Goal: Information Seeking & Learning: Check status

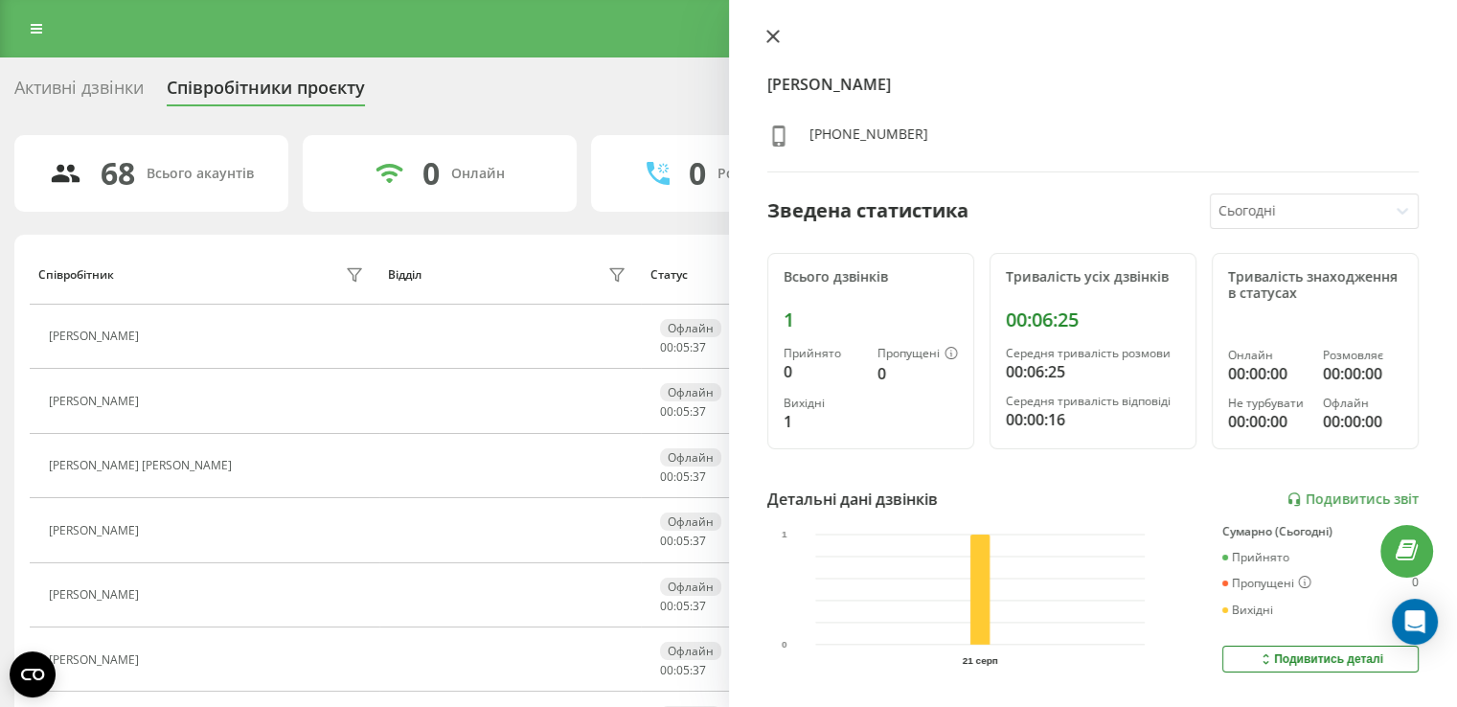
click at [774, 31] on icon at bounding box center [772, 36] width 13 height 13
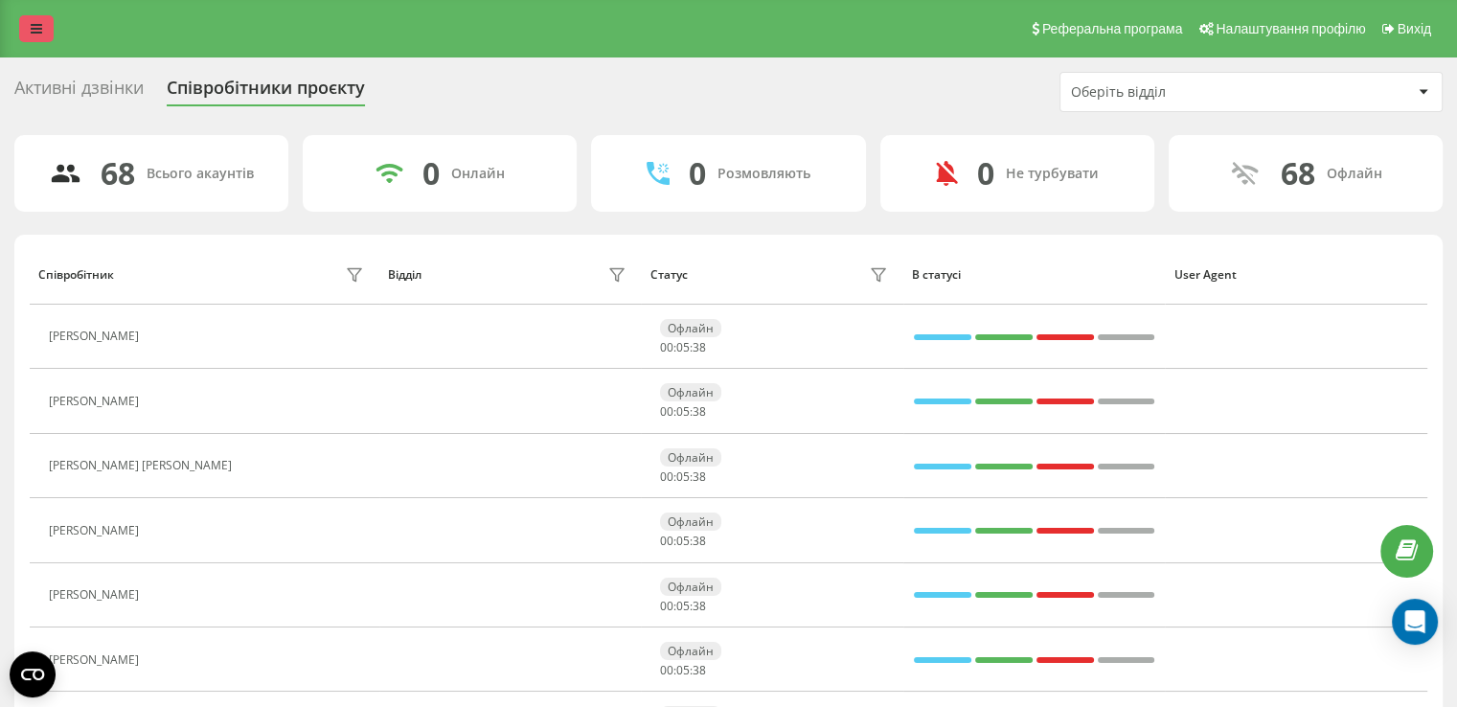
click at [46, 34] on link at bounding box center [36, 28] width 34 height 27
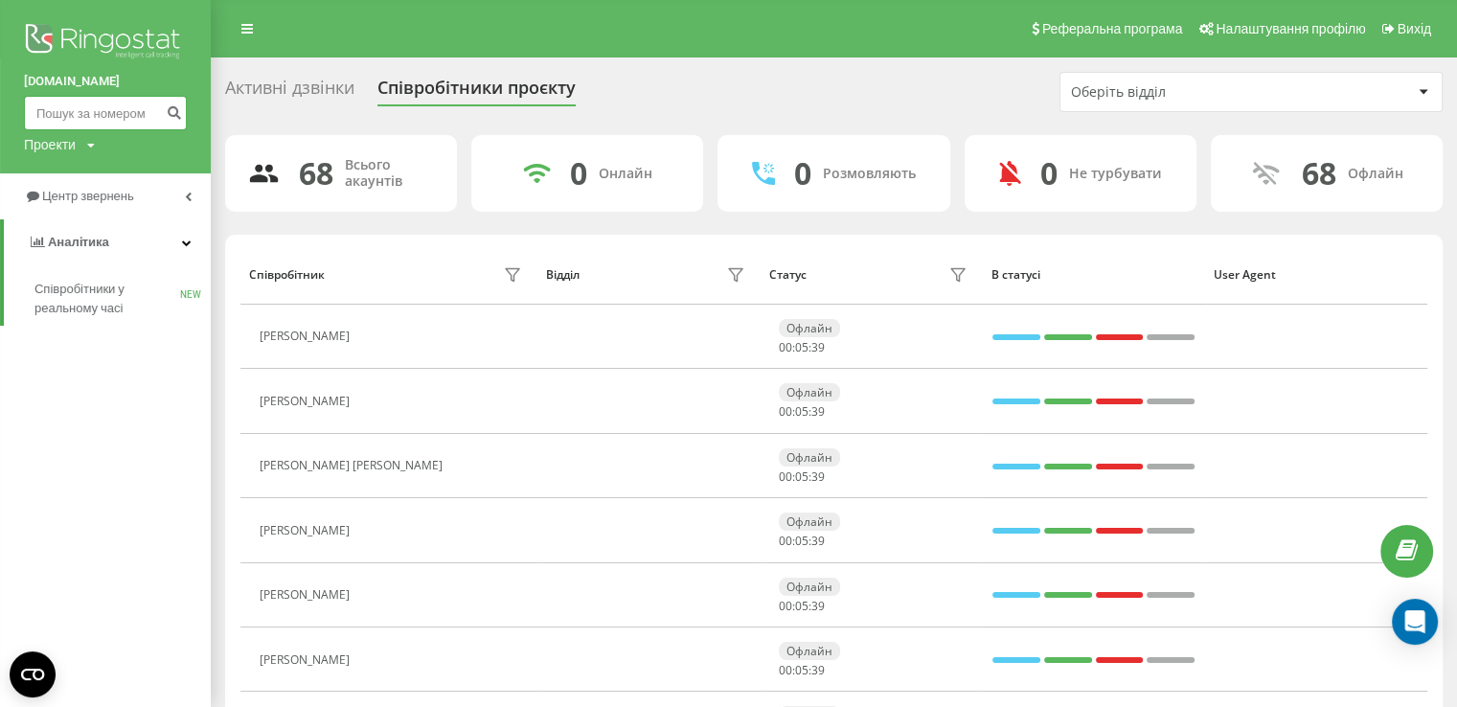
click at [81, 121] on input at bounding box center [105, 113] width 163 height 34
paste input "0503044579"
type input "0503044579"
click at [181, 114] on icon "submit" at bounding box center [174, 109] width 16 height 11
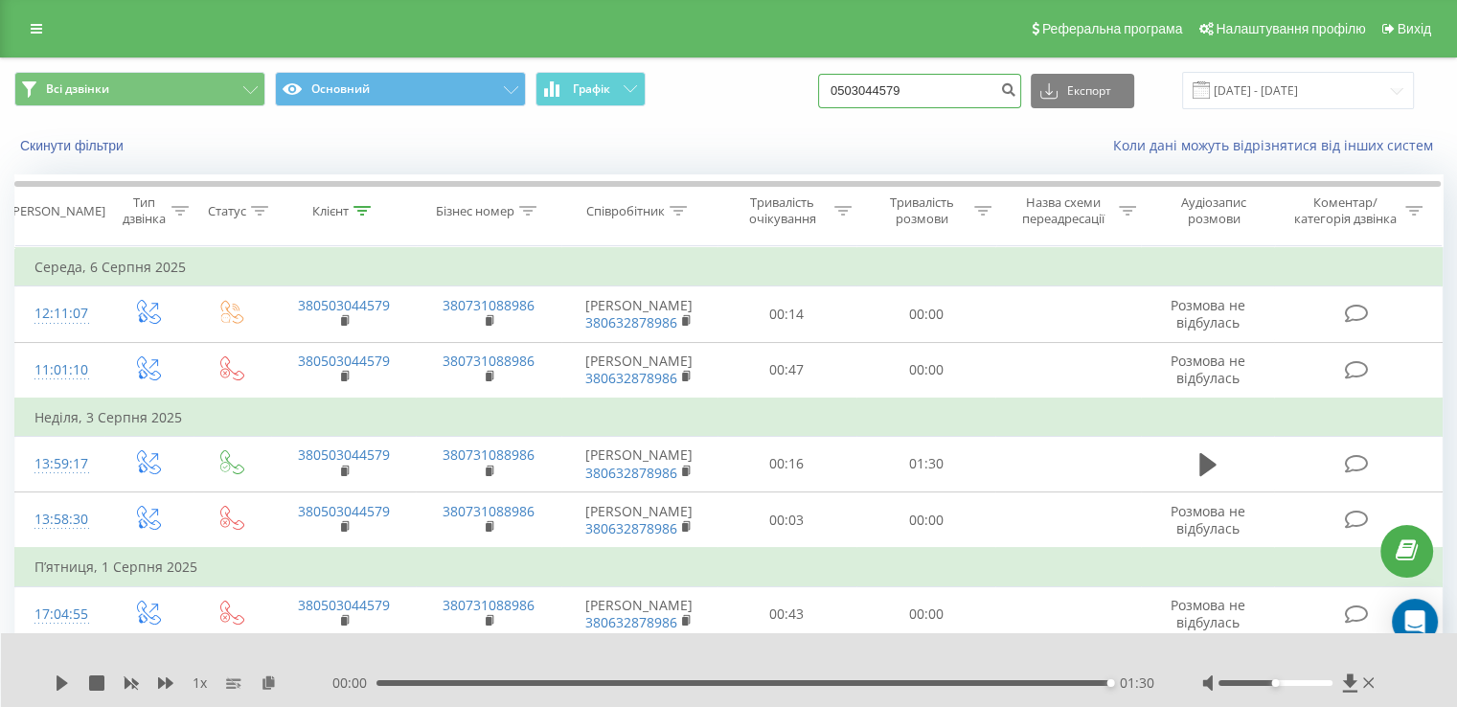
drag, startPoint x: 900, startPoint y: 95, endPoint x: 830, endPoint y: 105, distance: 70.7
click at [814, 101] on div "Всі дзвінки Основний Графік 0503044579 Експорт .csv .xls .xlsx [DATE] - [DATE]" at bounding box center [728, 90] width 1428 height 37
paste input "1605400"
type input "0501605400"
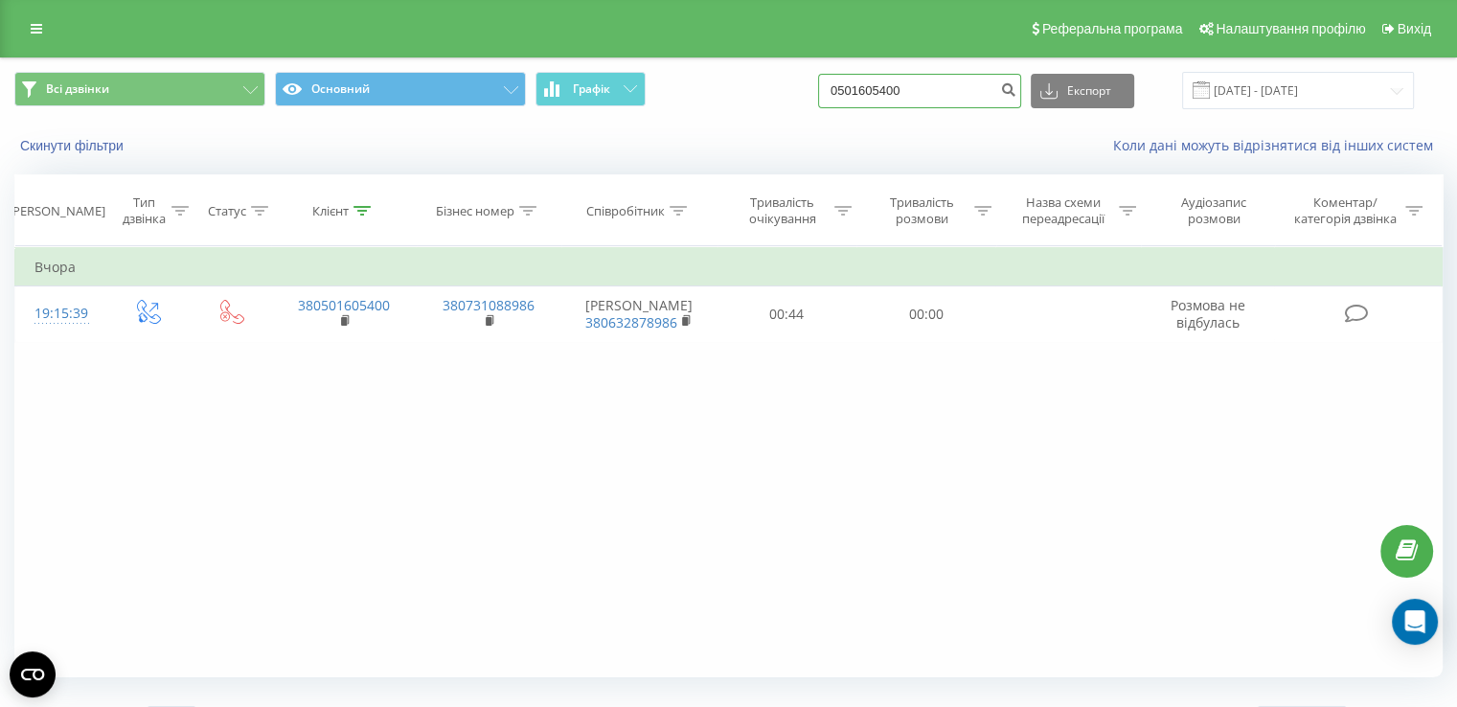
drag, startPoint x: 949, startPoint y: 89, endPoint x: 787, endPoint y: 105, distance: 162.7
click at [787, 105] on div "Всі дзвінки Основний Графік 0501605400 Експорт .csv .xls .xlsx 21.05.2025 - 21.…" at bounding box center [728, 90] width 1428 height 37
paste input "97989712"
type input "0979897120"
